Goal: Transaction & Acquisition: Purchase product/service

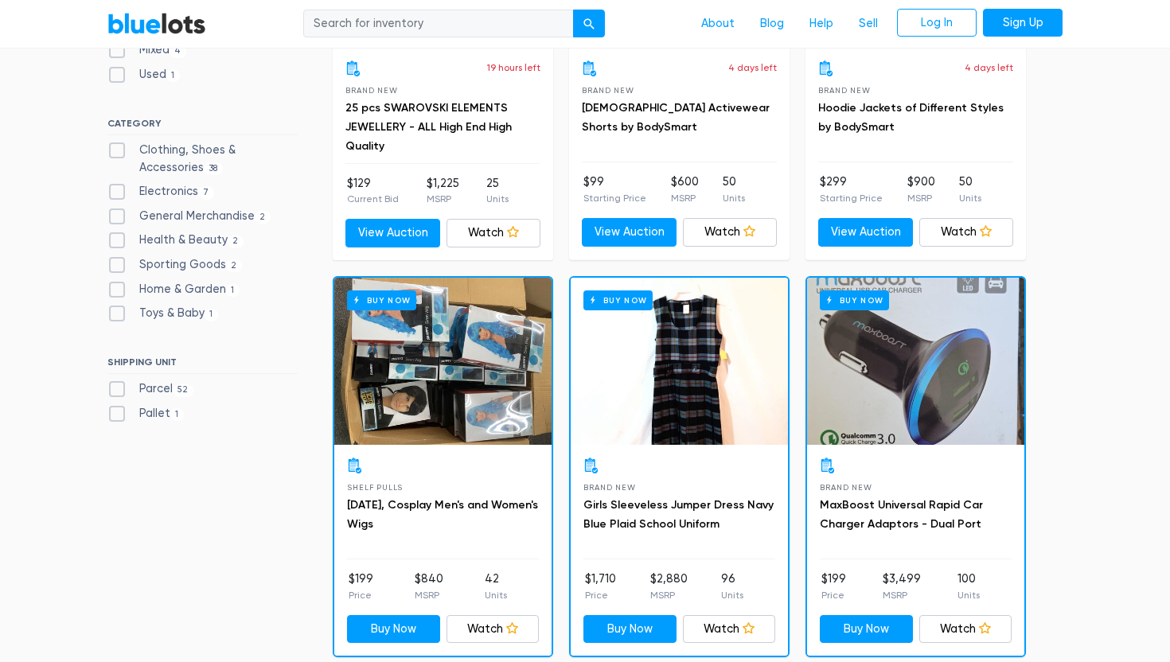
scroll to position [645, 0]
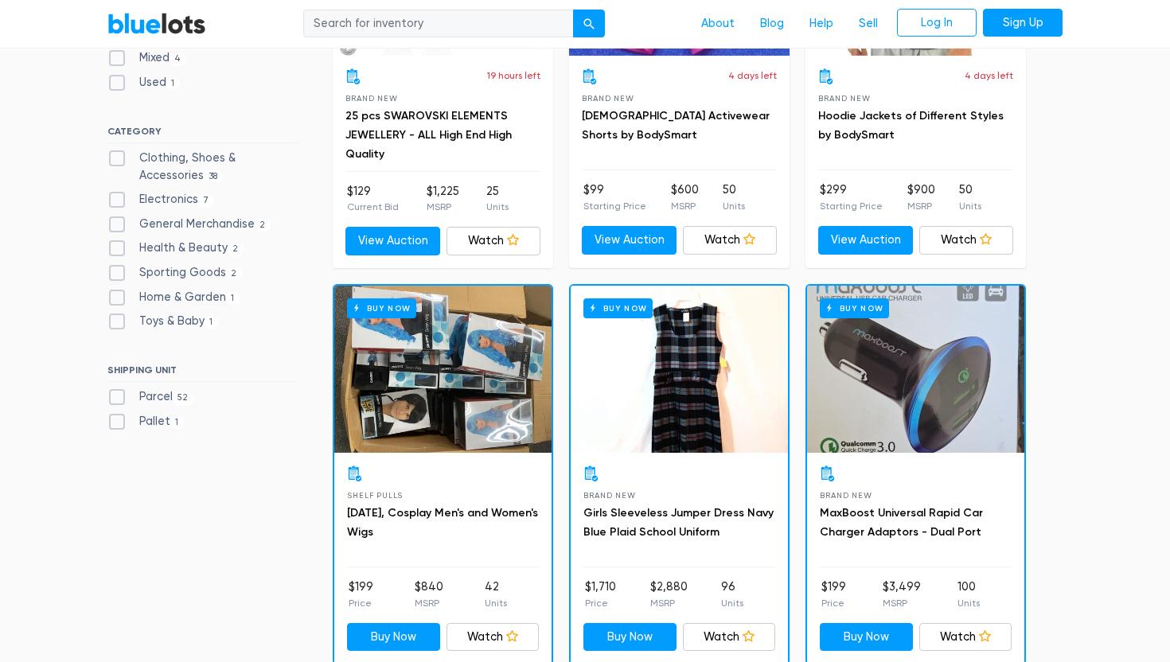
click at [168, 162] on label "Clothing, Shoes & Accessories 38" at bounding box center [202, 167] width 190 height 34
click at [118, 160] on Accessories"] "Clothing, Shoes & Accessories 38" at bounding box center [112, 155] width 10 height 10
checkbox Accessories"] "true"
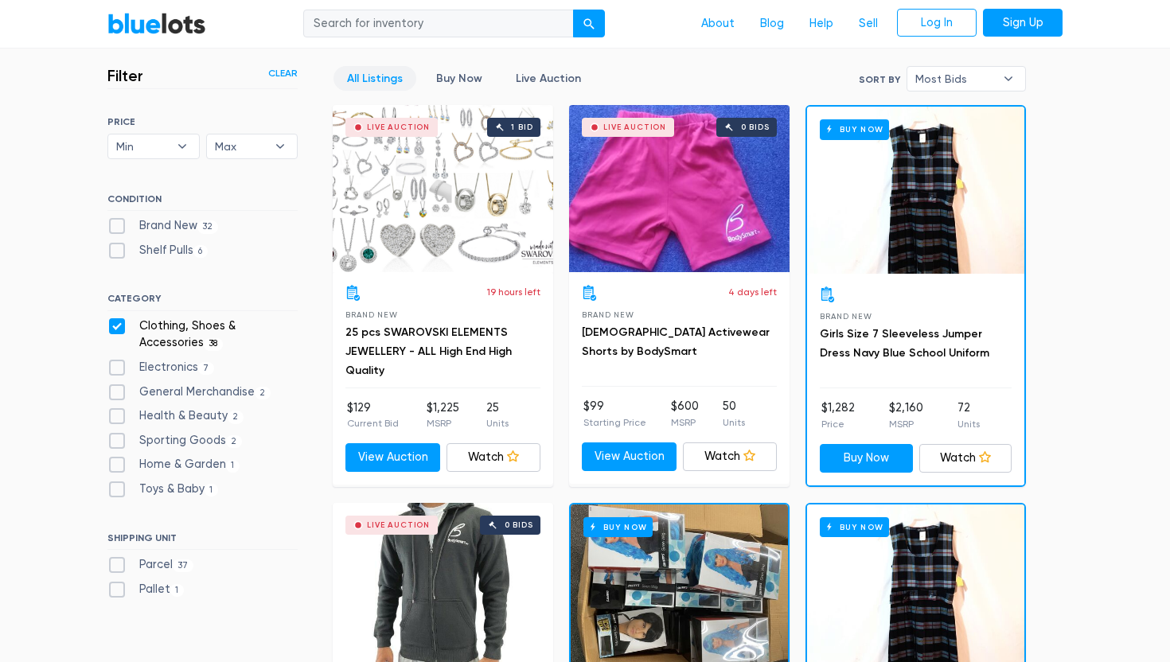
scroll to position [522, 0]
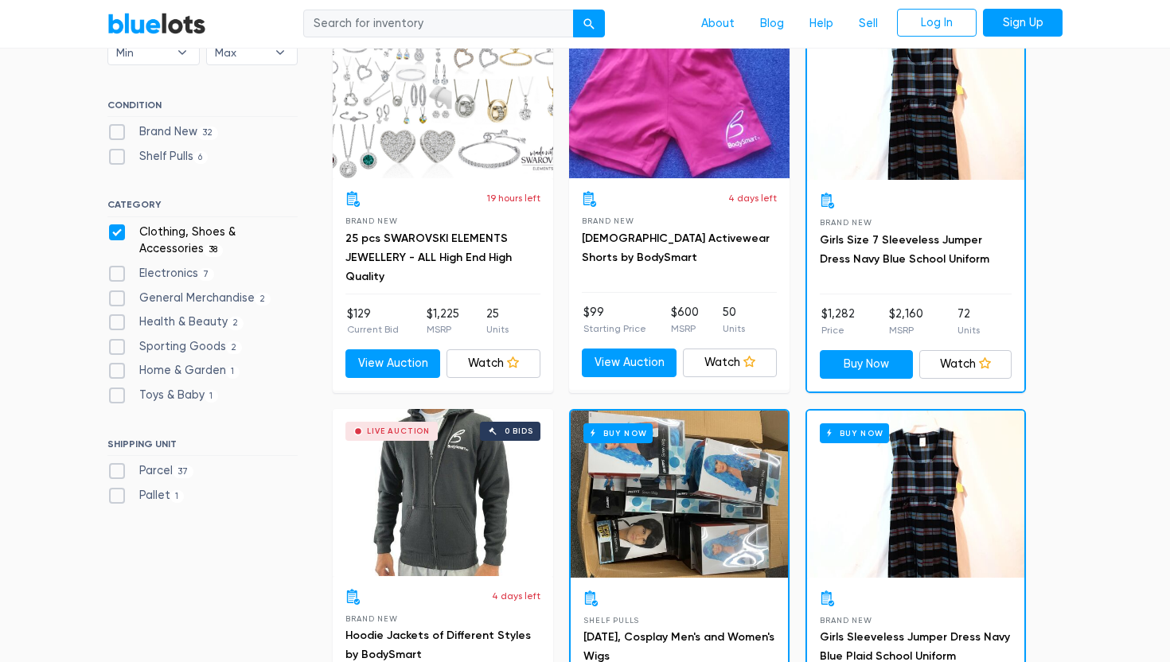
click at [174, 138] on label "Brand New 32" at bounding box center [162, 132] width 111 height 18
click at [118, 134] on New"] "Brand New 32" at bounding box center [112, 128] width 10 height 10
checkbox New"] "true"
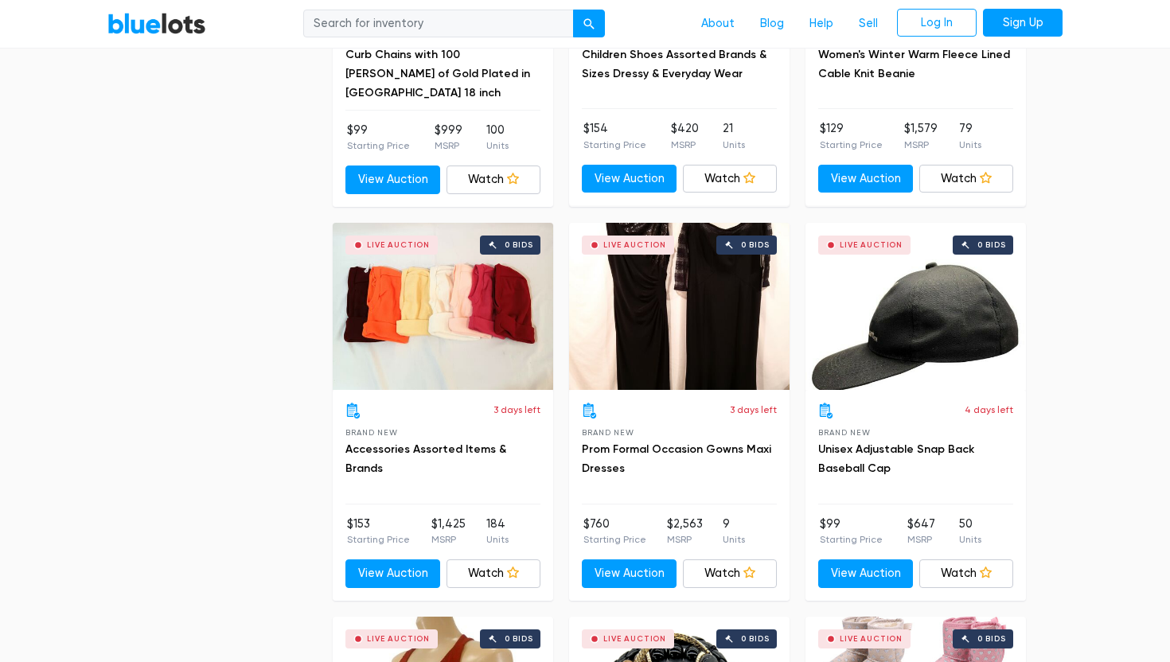
scroll to position [4105, 0]
